Goal: Transaction & Acquisition: Purchase product/service

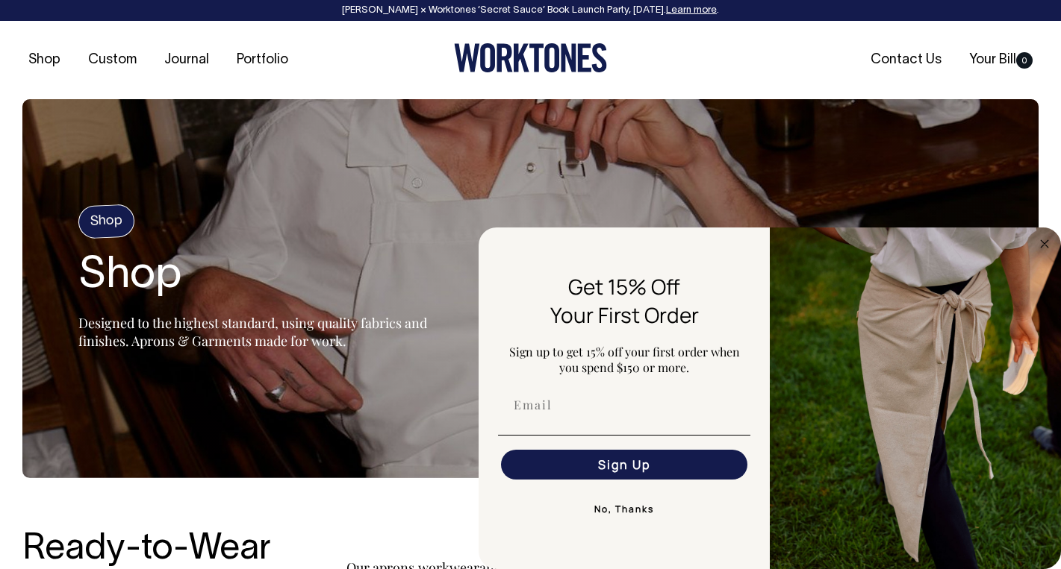
click at [617, 512] on button "No, Thanks" at bounding box center [624, 510] width 252 height 30
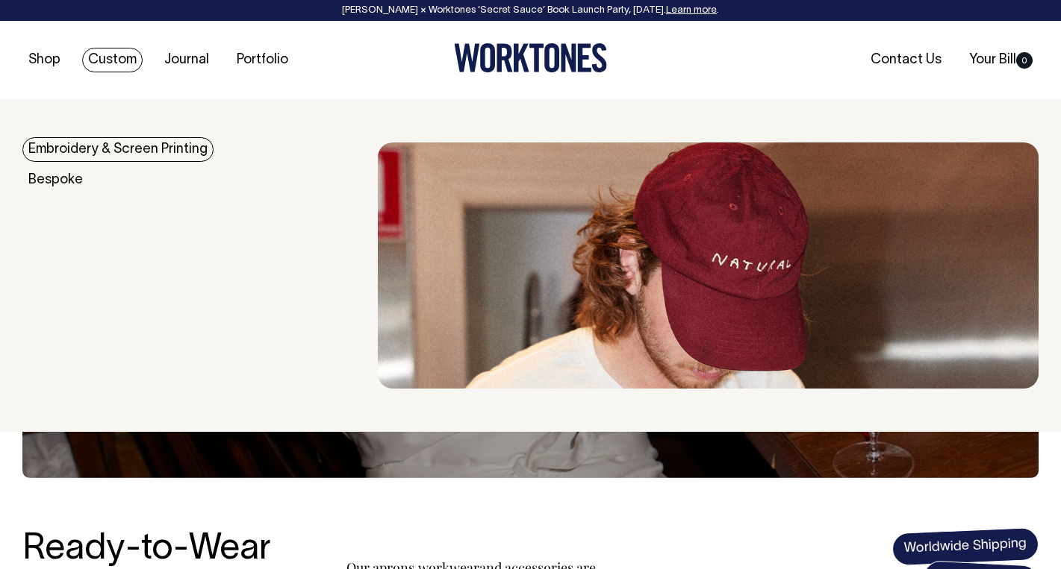
click at [89, 150] on link "Embroidery & Screen Printing" at bounding box center [117, 149] width 191 height 25
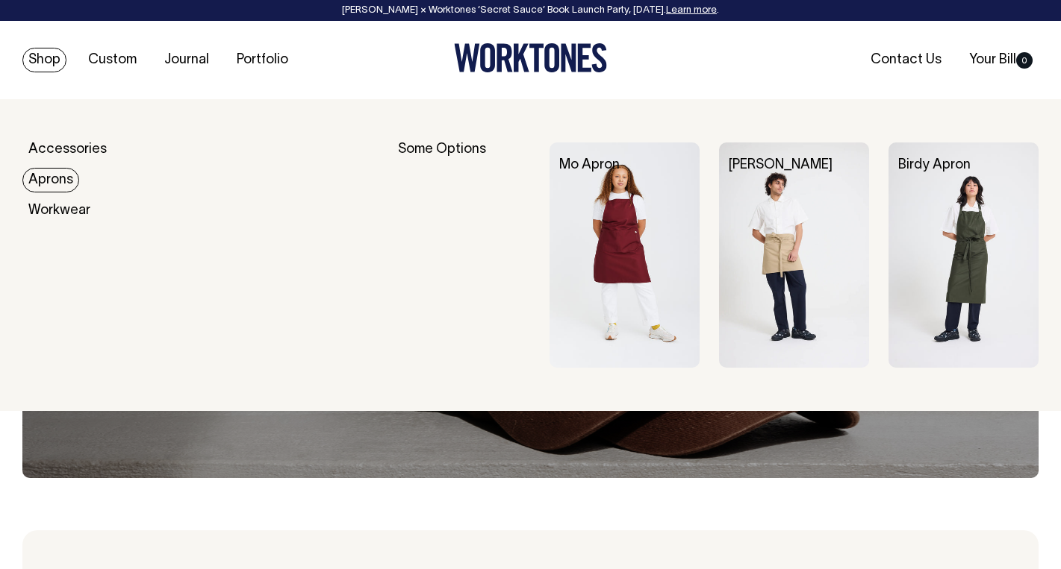
click at [45, 182] on link "Aprons" at bounding box center [50, 180] width 57 height 25
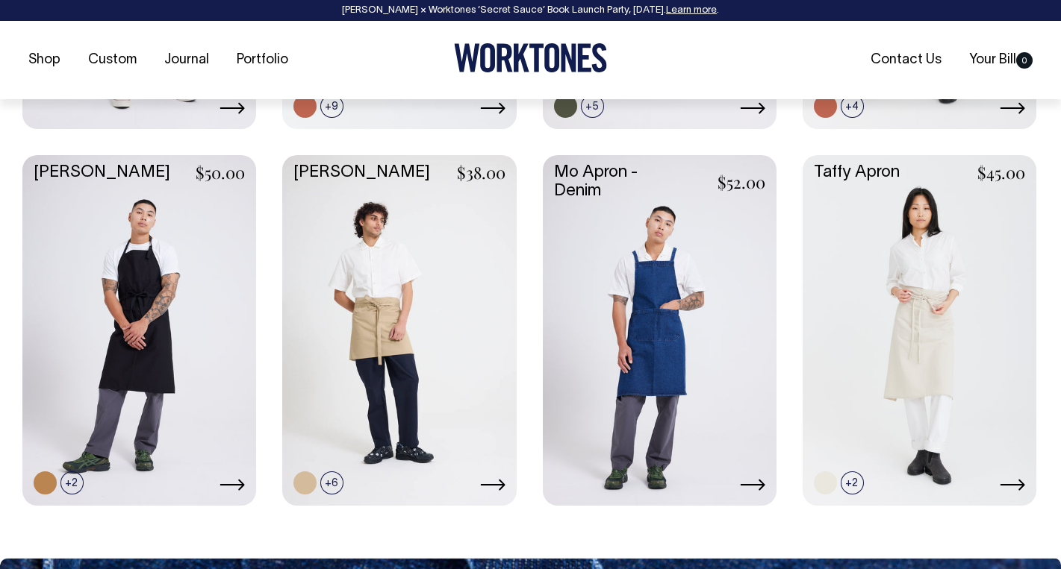
scroll to position [965, 0]
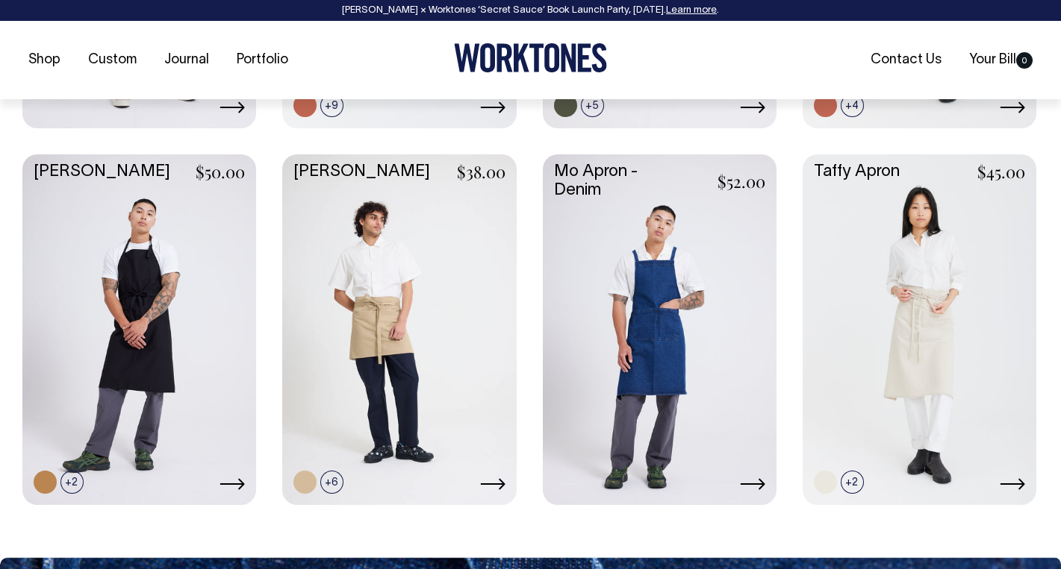
click at [661, 330] on link at bounding box center [660, 329] width 234 height 348
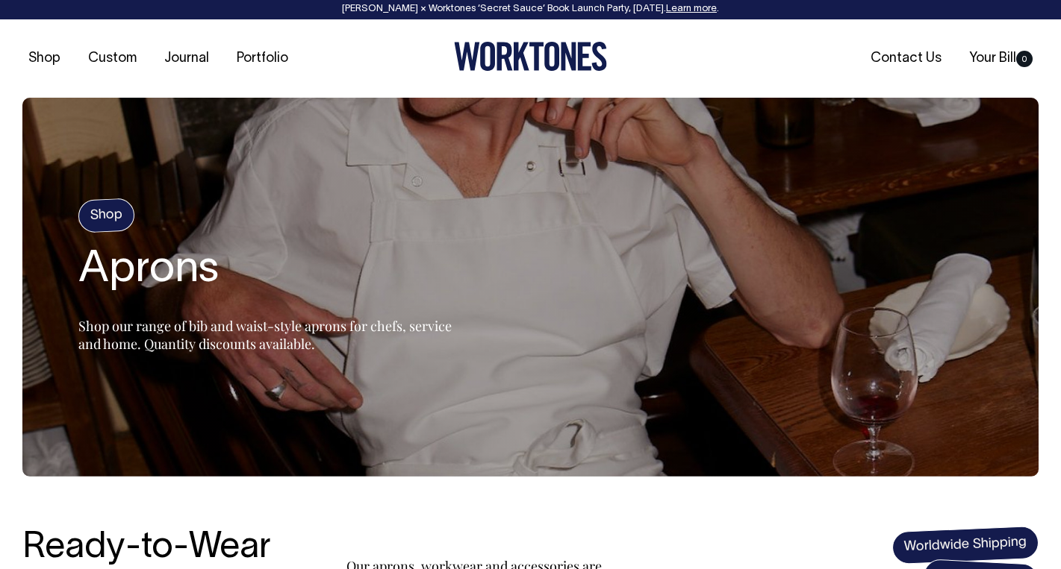
scroll to position [0, 0]
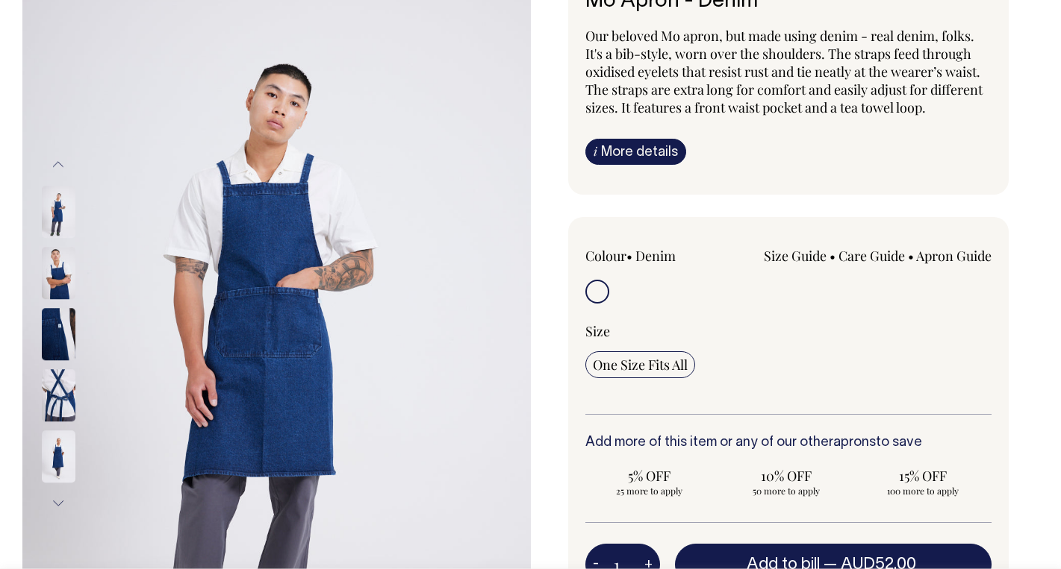
scroll to position [147, 0]
click at [56, 403] on img at bounding box center [59, 395] width 34 height 52
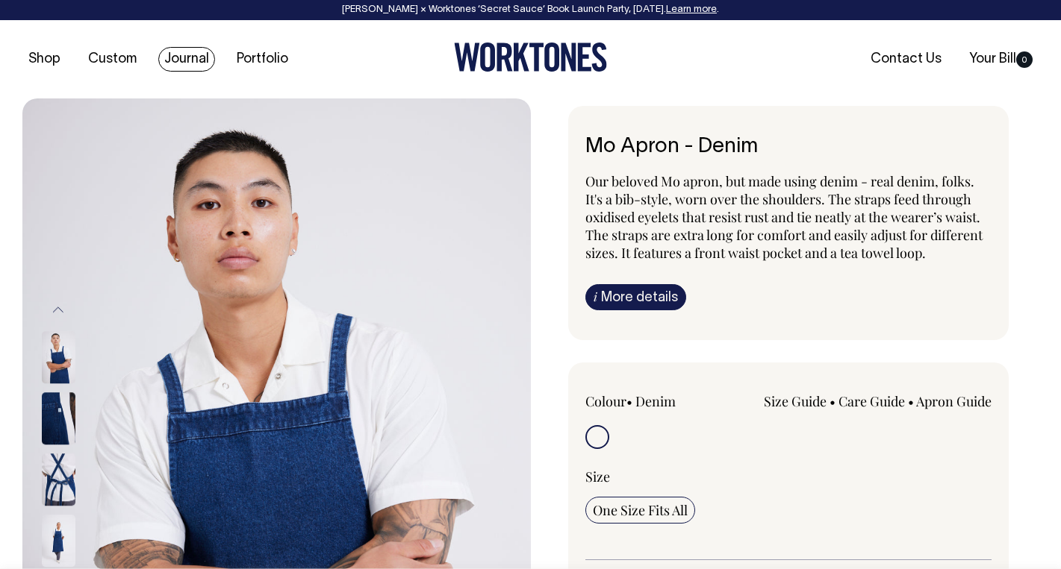
scroll to position [0, 0]
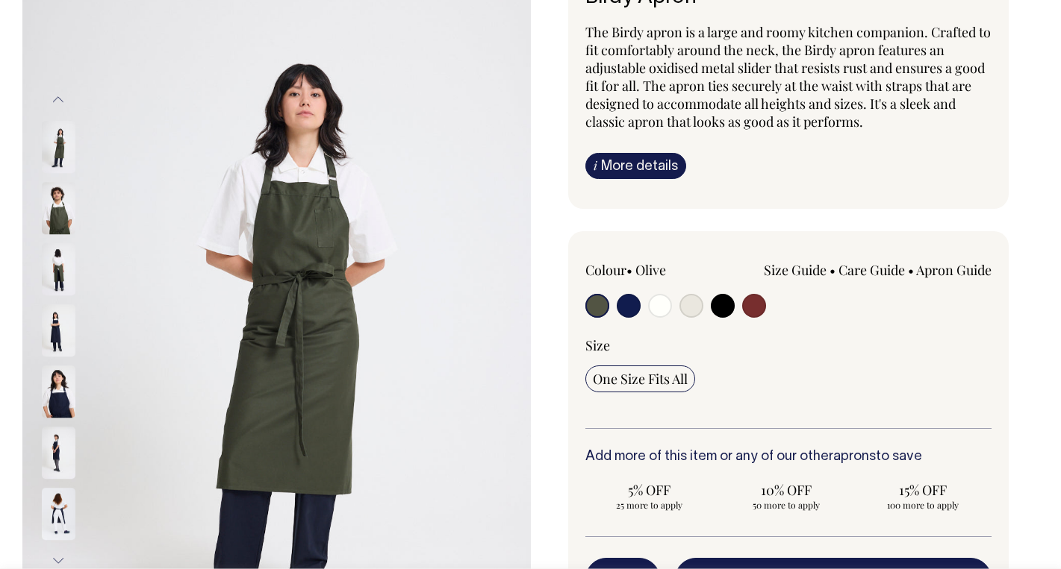
scroll to position [151, 0]
